Goal: Transaction & Acquisition: Purchase product/service

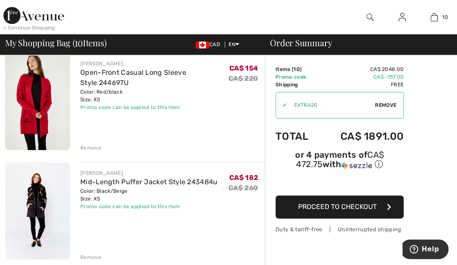
scroll to position [392, 0]
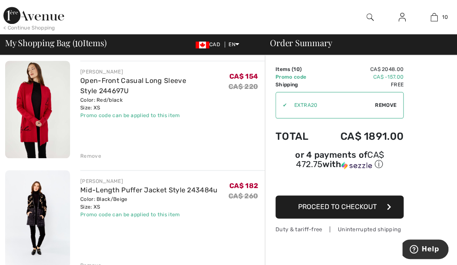
click at [57, 106] on img at bounding box center [37, 109] width 65 height 97
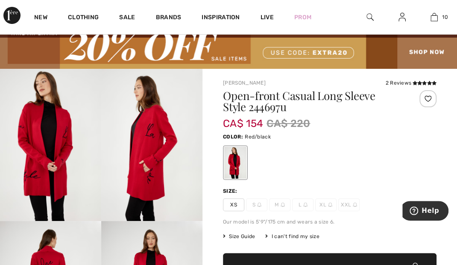
scroll to position [23, 0]
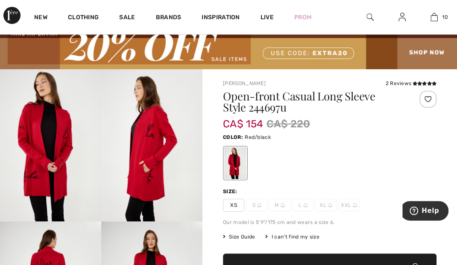
click at [434, 18] on img at bounding box center [434, 17] width 7 height 10
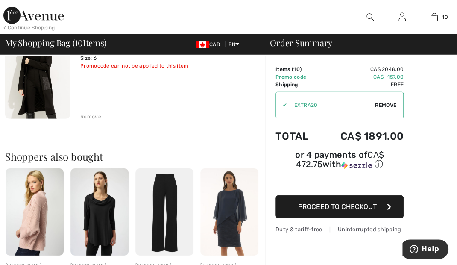
scroll to position [1088, 0]
